Goal: Browse casually

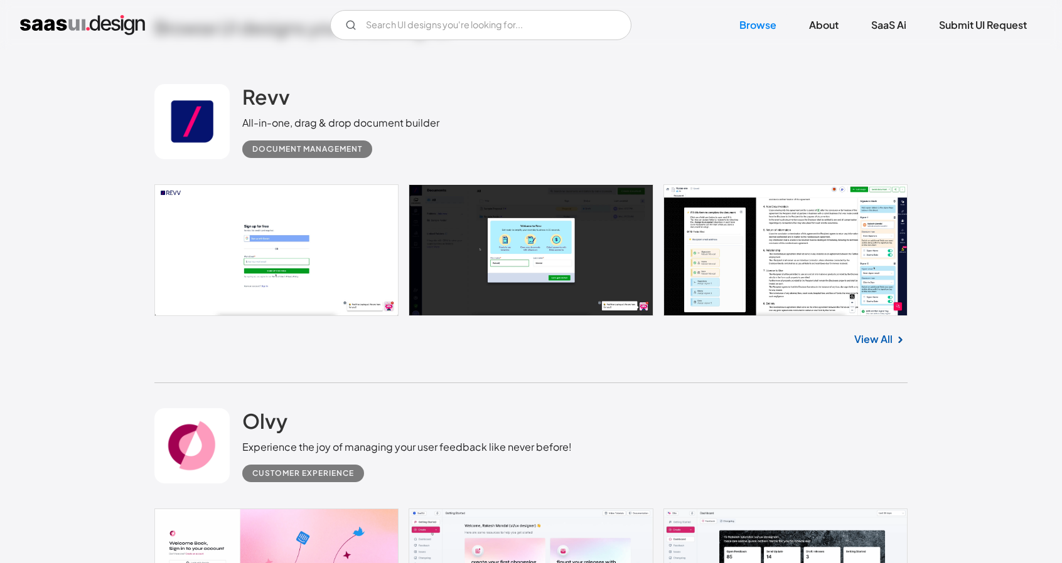
scroll to position [439, 0]
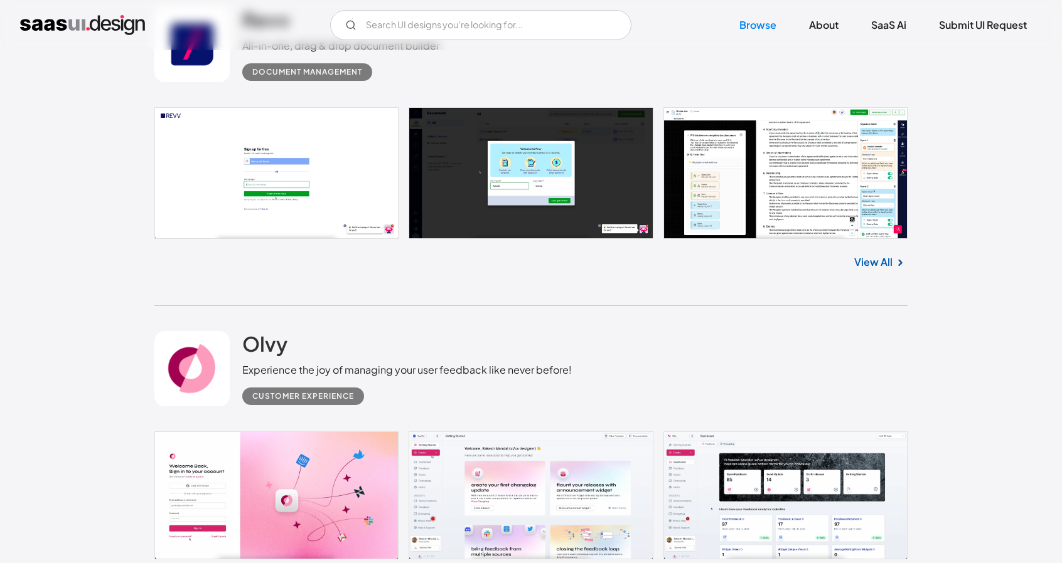
click at [878, 264] on link "View All" at bounding box center [873, 262] width 38 height 15
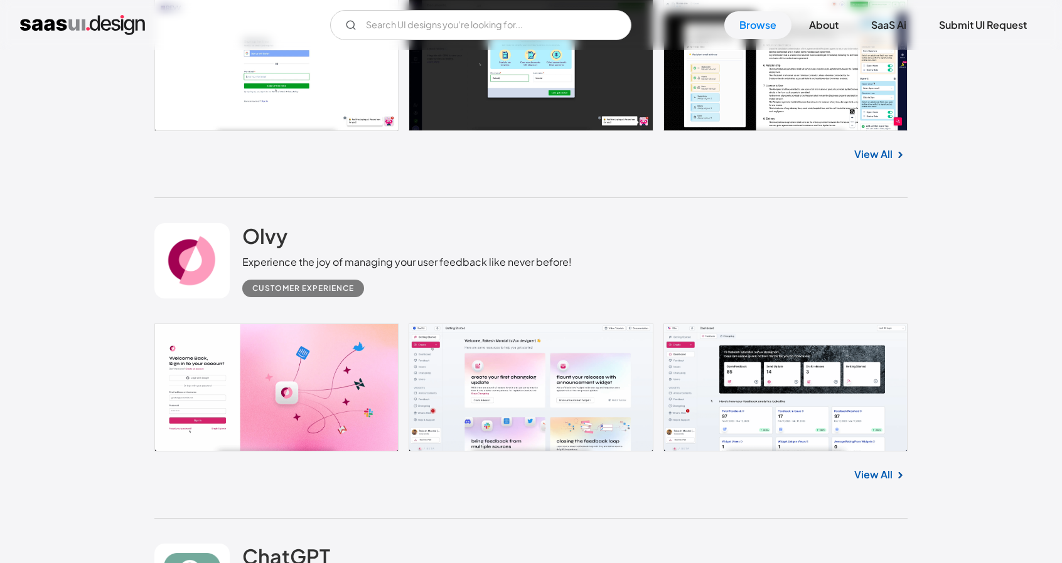
scroll to position [627, 0]
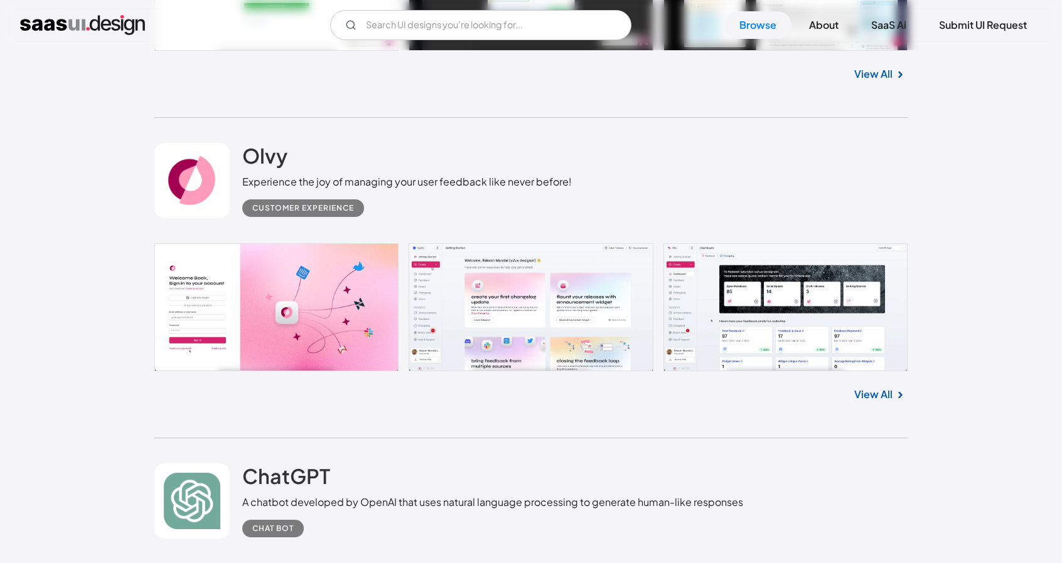
click at [882, 391] on link "View All" at bounding box center [873, 394] width 38 height 15
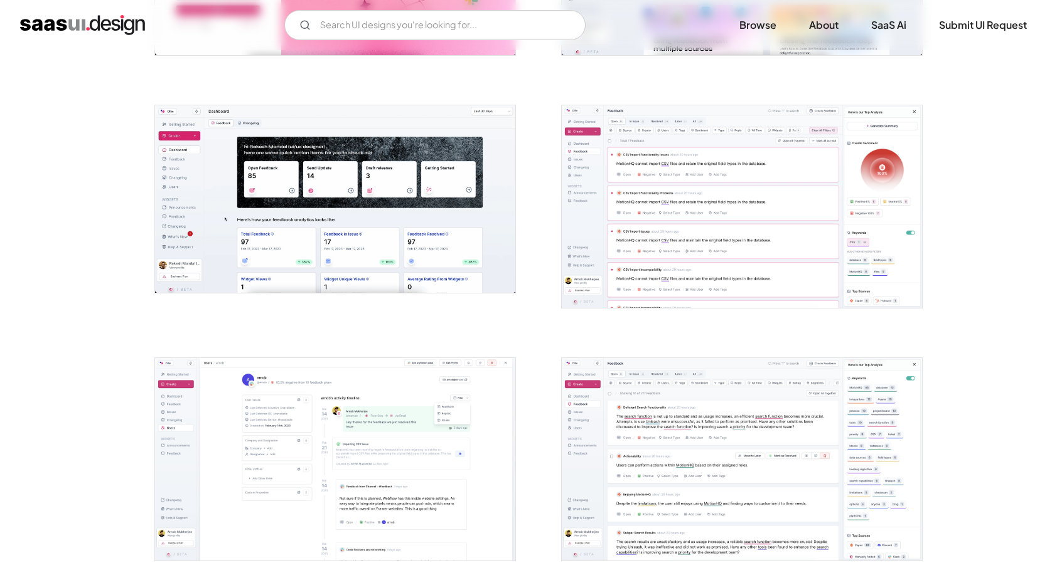
scroll to position [439, 0]
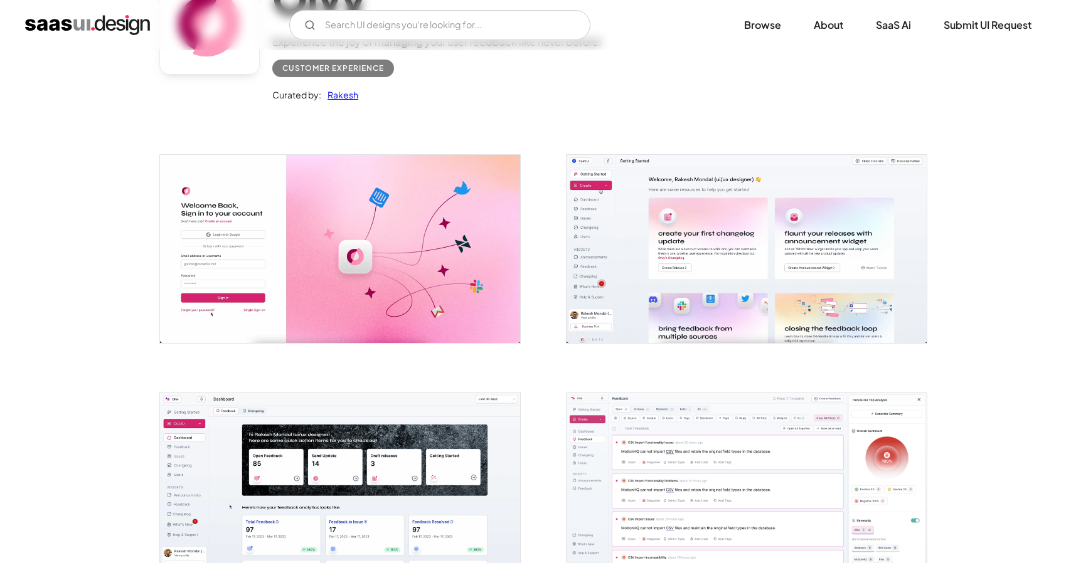
scroll to position [502, 0]
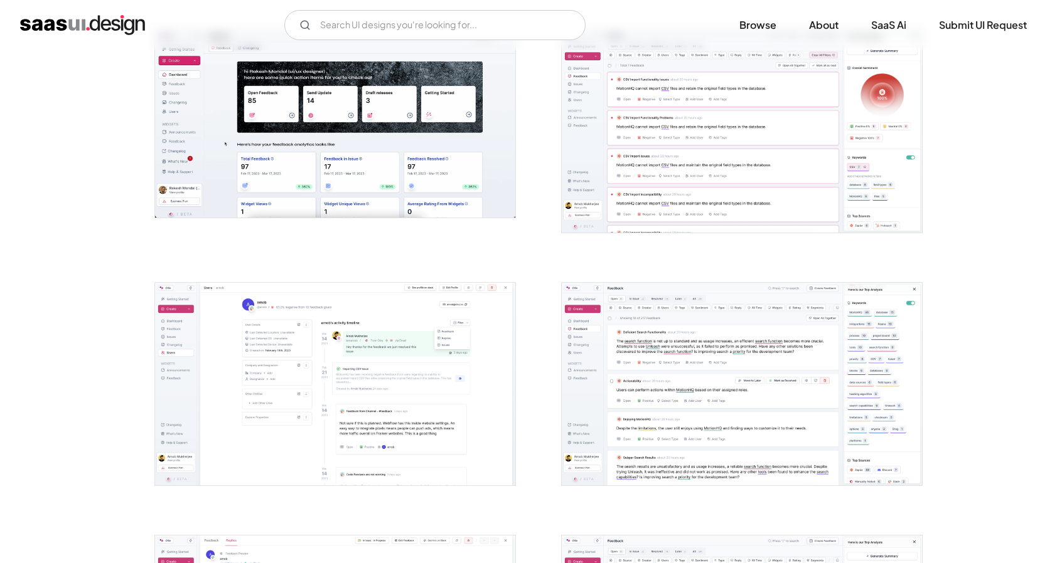
click at [672, 164] on img "open lightbox" at bounding box center [742, 131] width 360 height 203
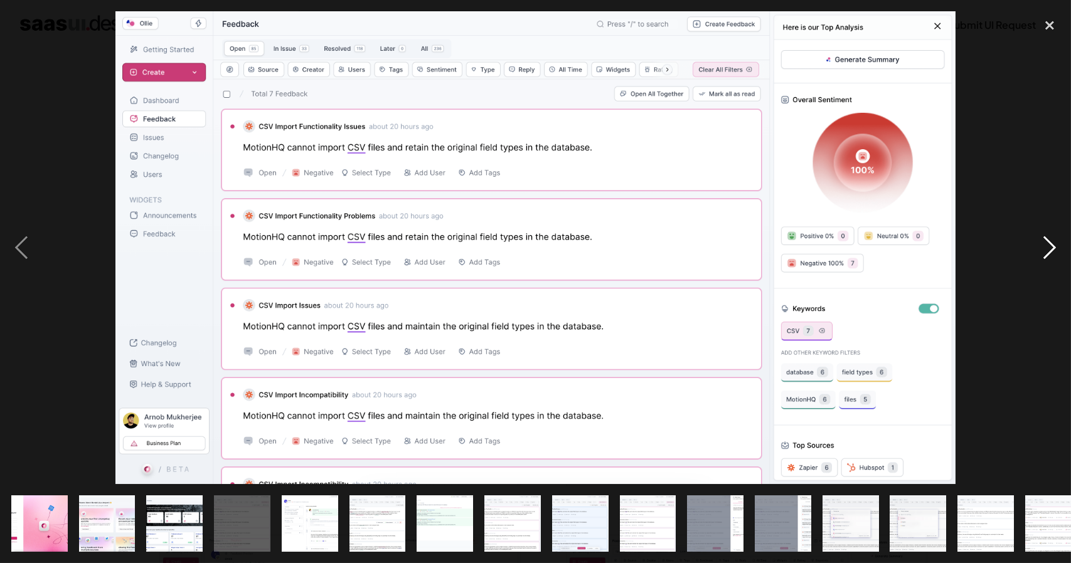
click at [1050, 244] on div "next image" at bounding box center [1049, 247] width 43 height 473
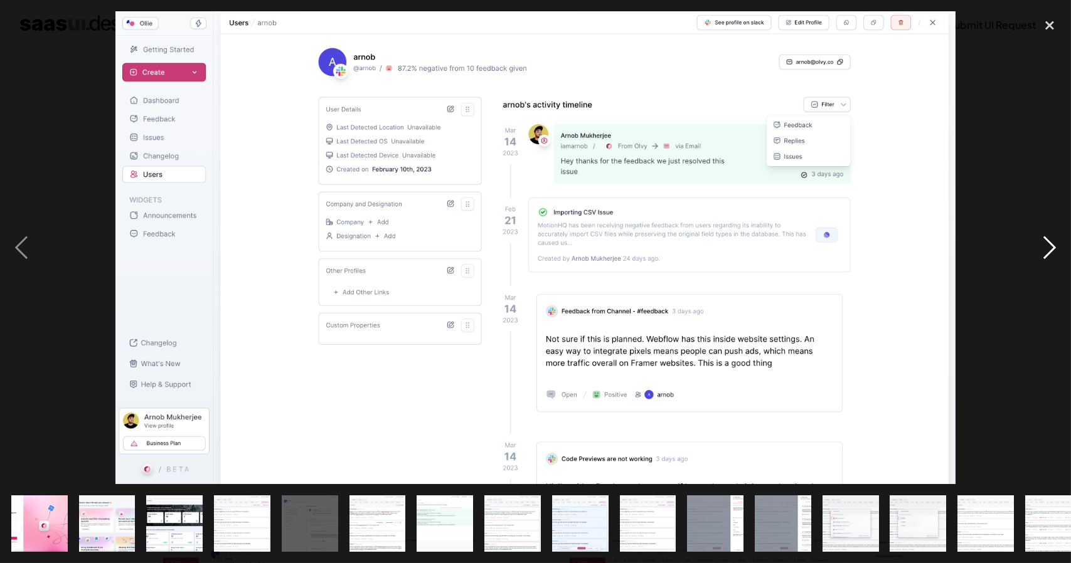
click at [1050, 244] on div "next image" at bounding box center [1049, 247] width 43 height 473
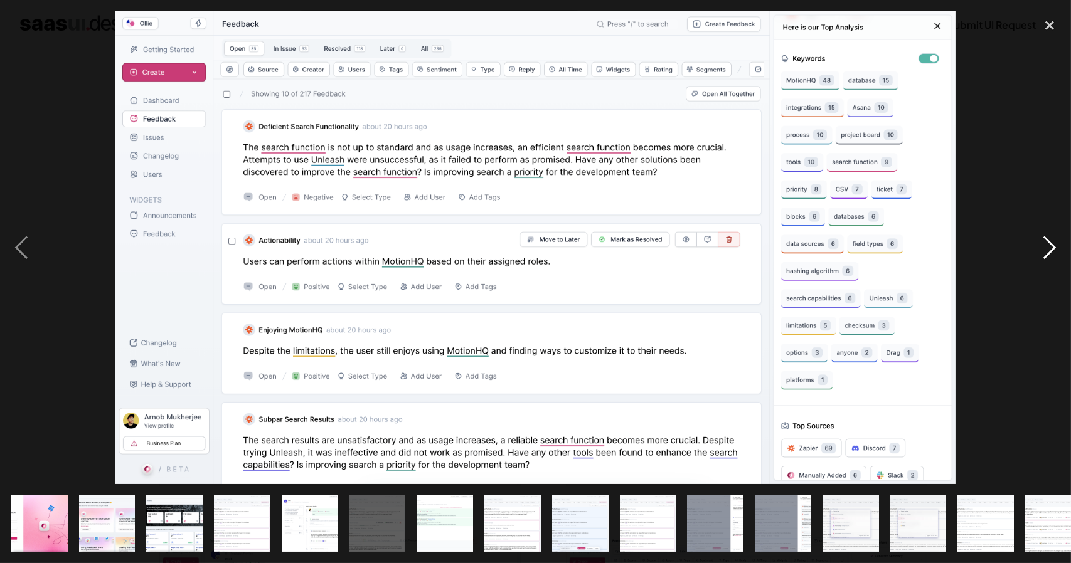
click at [1050, 243] on div "next image" at bounding box center [1049, 247] width 43 height 473
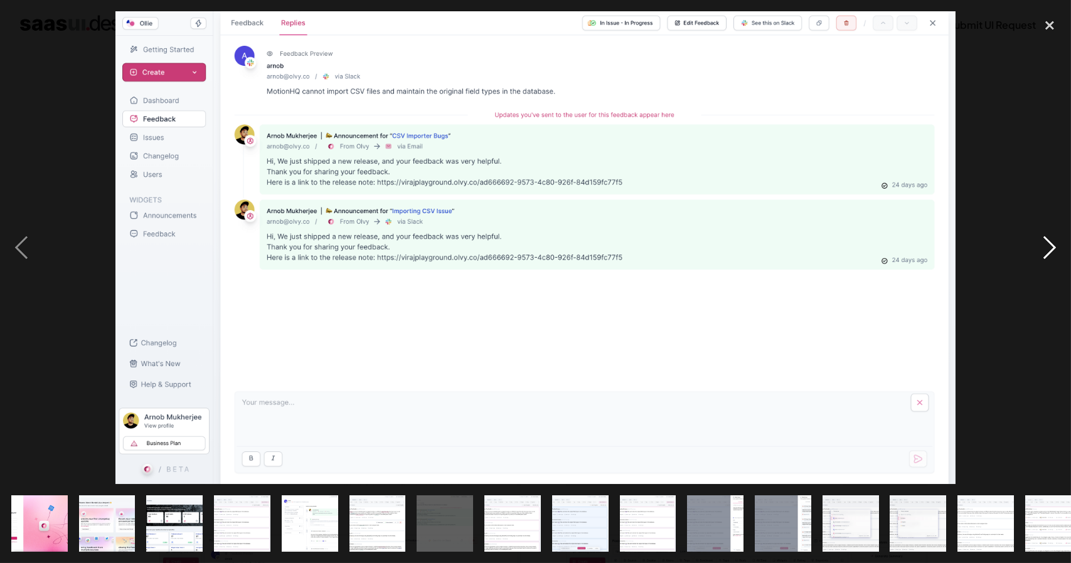
click at [1050, 243] on div "next image" at bounding box center [1049, 247] width 43 height 473
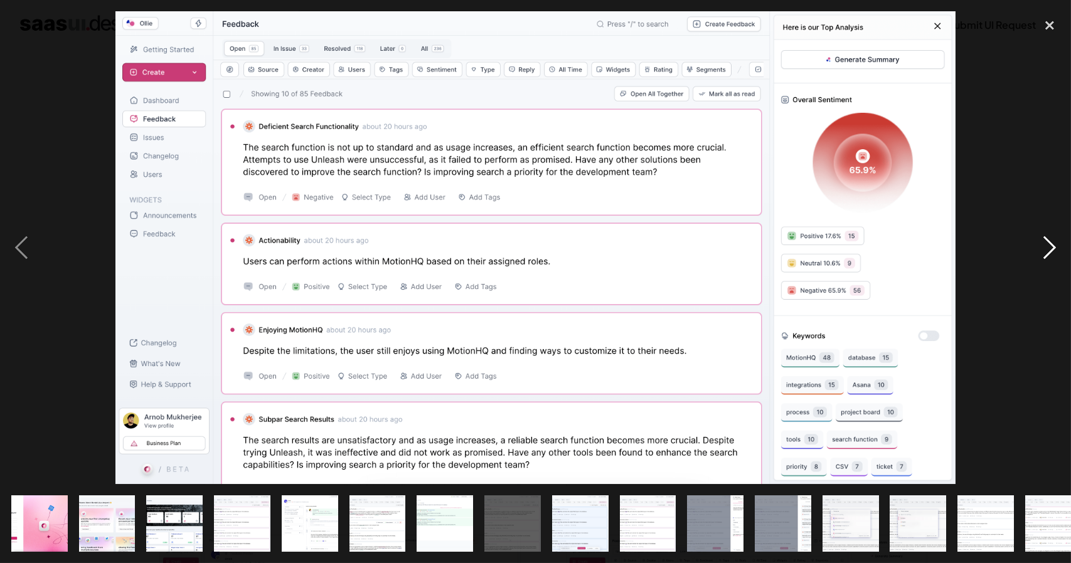
click at [1050, 243] on div "next image" at bounding box center [1049, 247] width 43 height 473
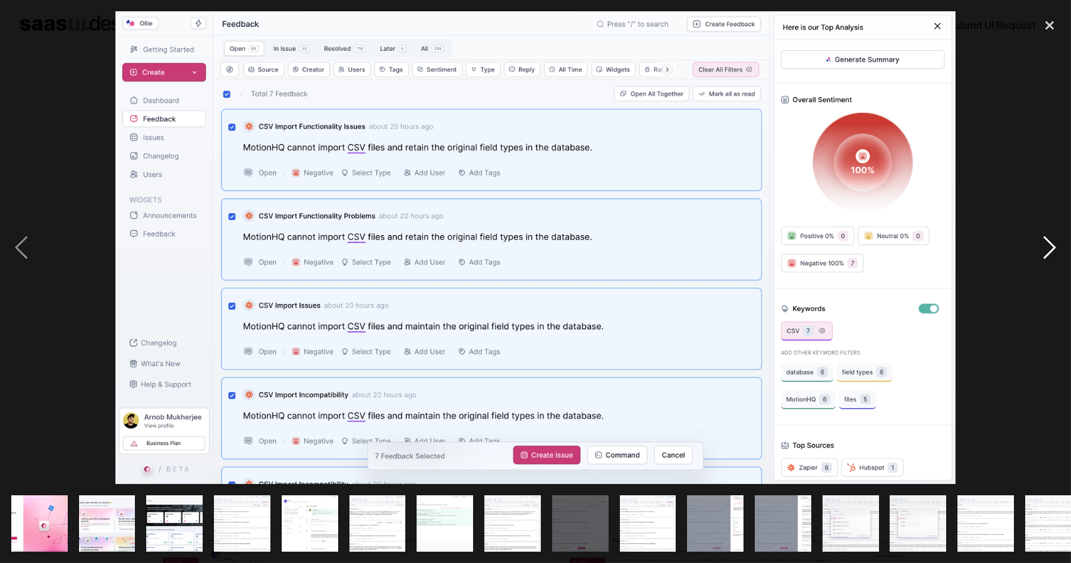
click at [1050, 243] on div "next image" at bounding box center [1049, 247] width 43 height 473
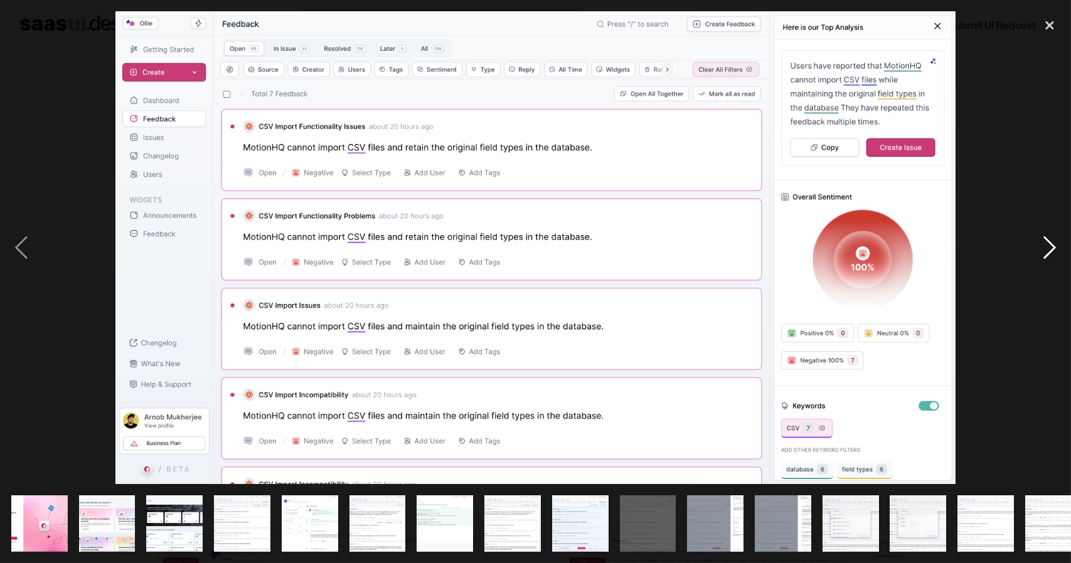
click at [1050, 243] on div "next image" at bounding box center [1049, 247] width 43 height 473
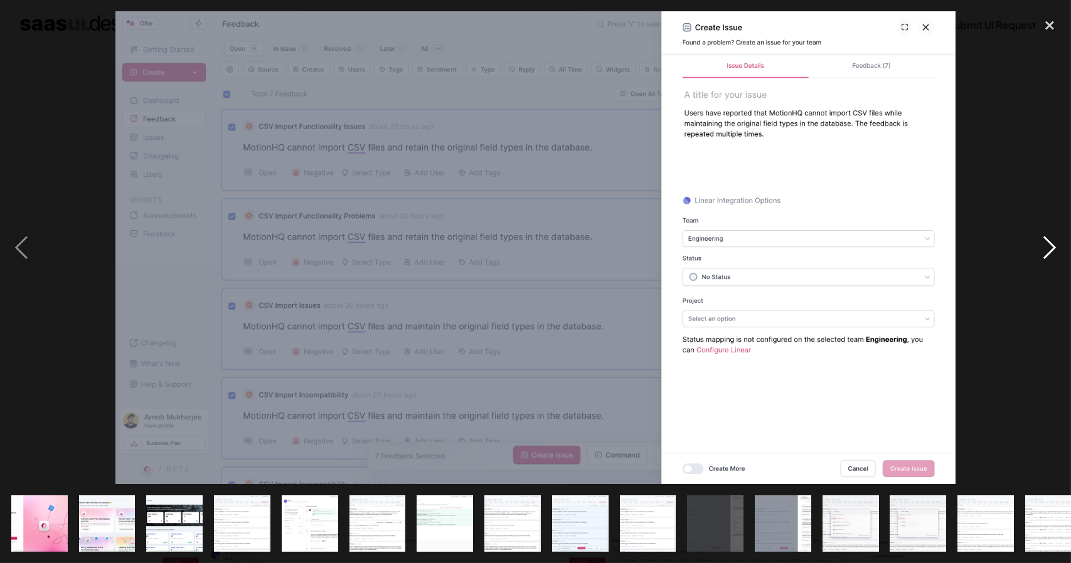
click at [1050, 243] on div "next image" at bounding box center [1049, 247] width 43 height 473
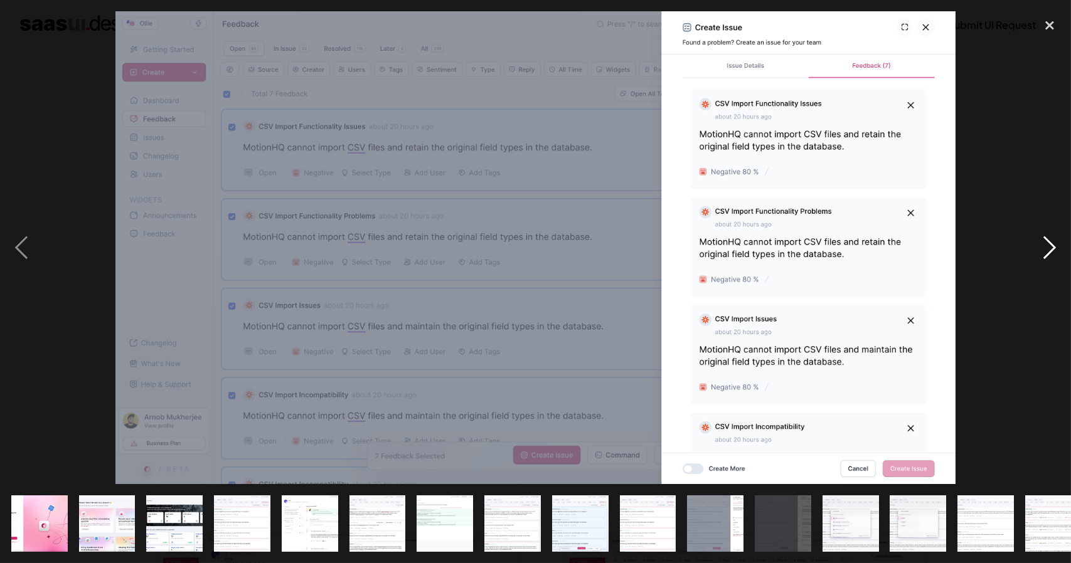
click at [1050, 243] on div "next image" at bounding box center [1049, 247] width 43 height 473
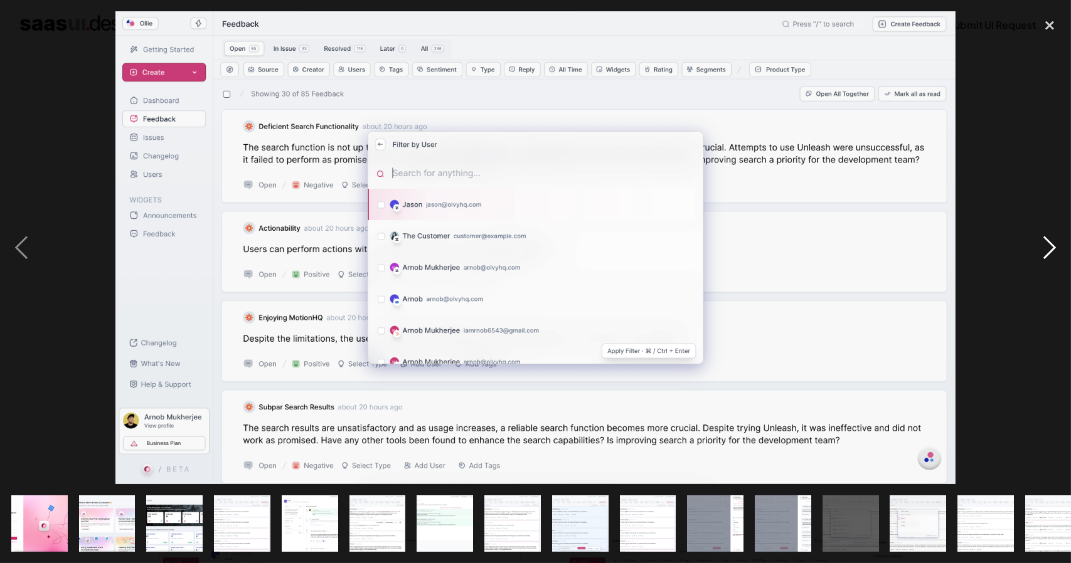
click at [1050, 243] on div "next image" at bounding box center [1049, 247] width 43 height 473
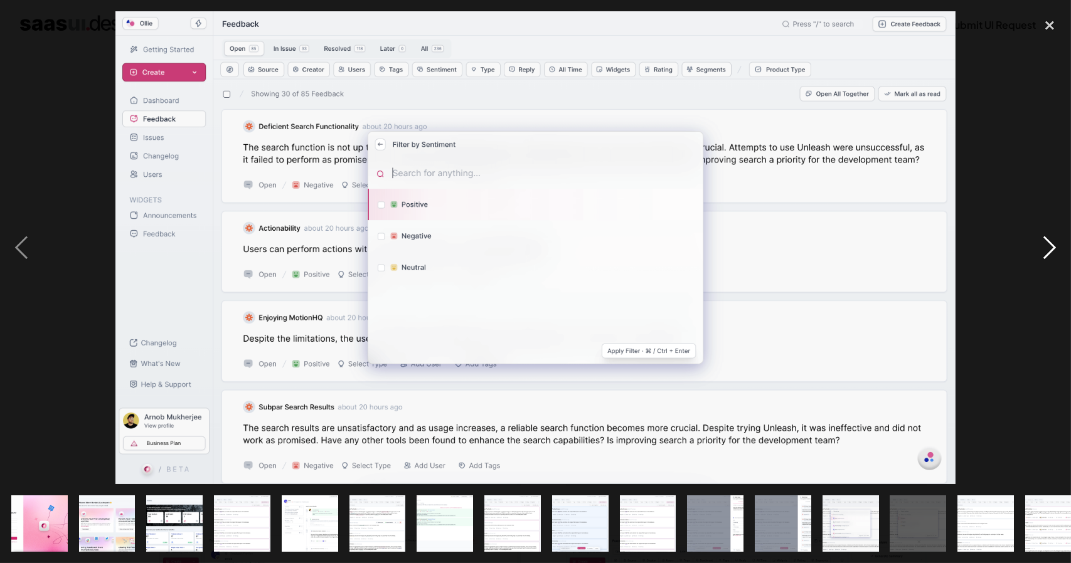
click at [1050, 243] on div "next image" at bounding box center [1049, 247] width 43 height 473
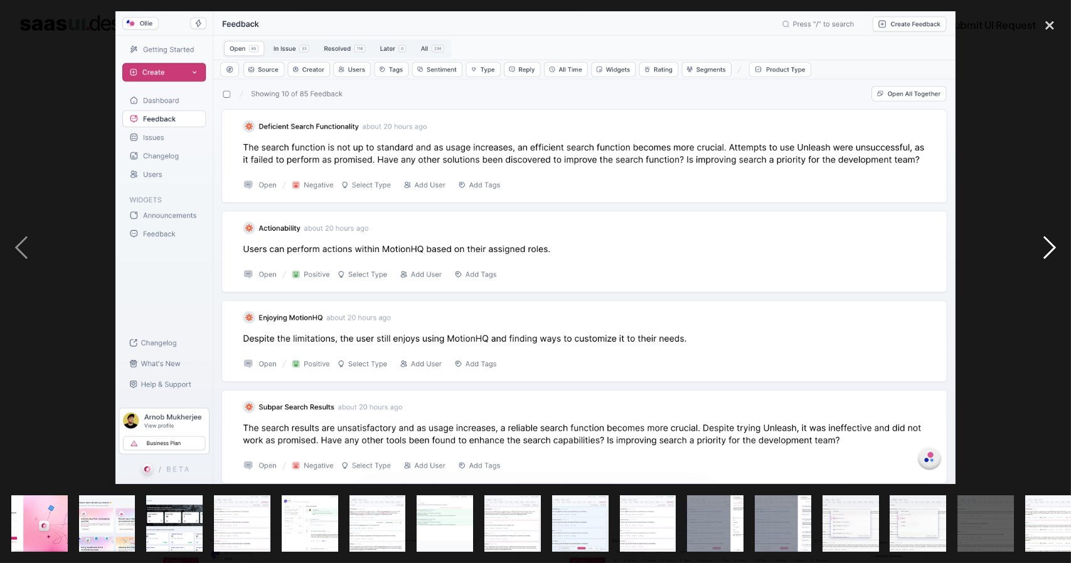
click at [1050, 243] on div "next image" at bounding box center [1049, 247] width 43 height 473
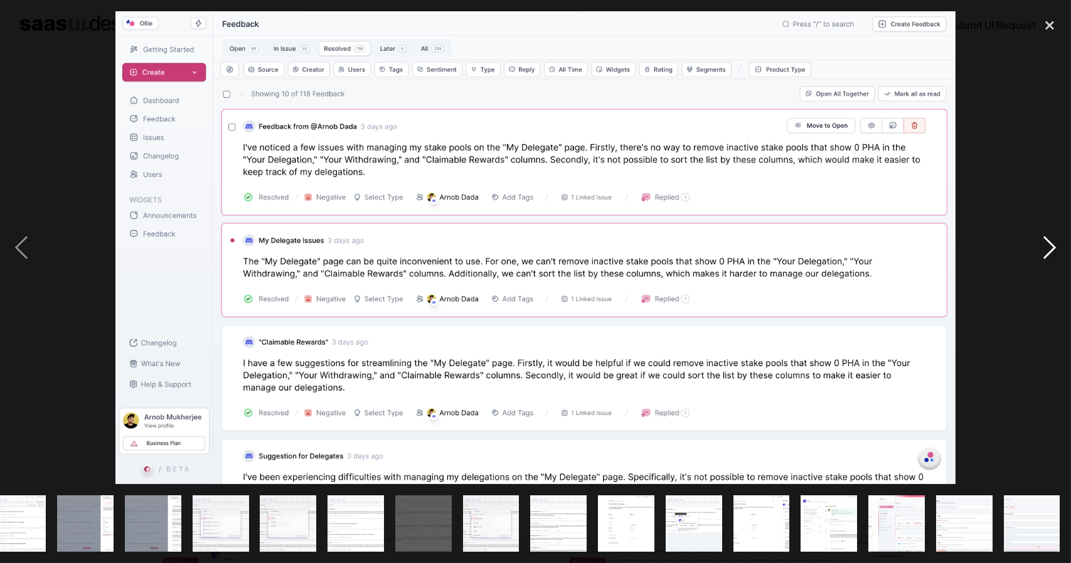
scroll to position [0, 630]
click at [1050, 243] on div "next image" at bounding box center [1049, 247] width 43 height 473
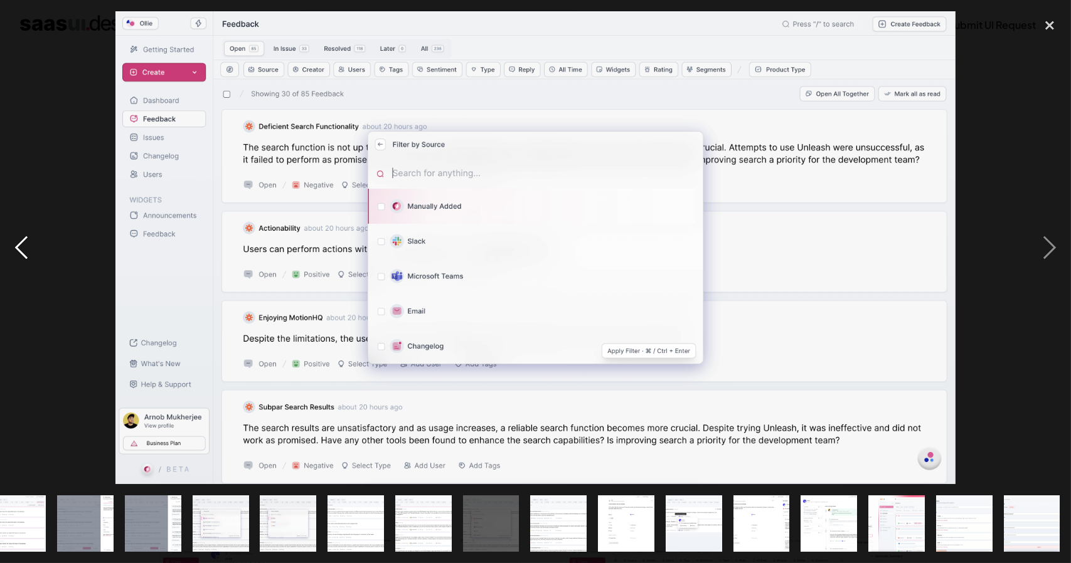
click at [32, 253] on div "previous image" at bounding box center [21, 247] width 43 height 473
